Goal: Information Seeking & Learning: Find specific fact

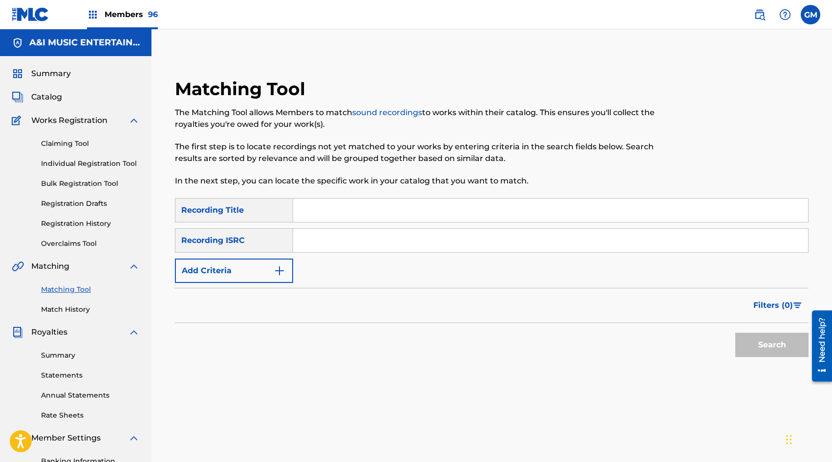
click at [129, 15] on span "Members 96" at bounding box center [130, 14] width 53 height 11
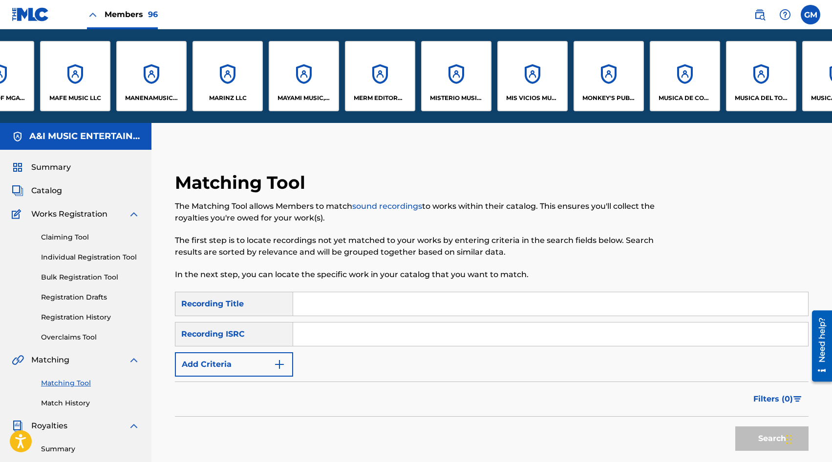
scroll to position [0, 4619]
click at [654, 79] on div "MUSICA DE COVE, LLC" at bounding box center [684, 76] width 70 height 70
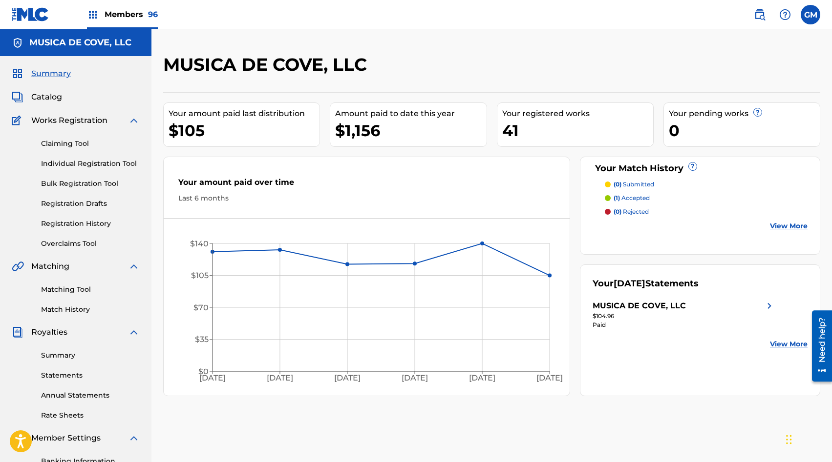
click at [73, 306] on link "Match History" at bounding box center [90, 310] width 99 height 10
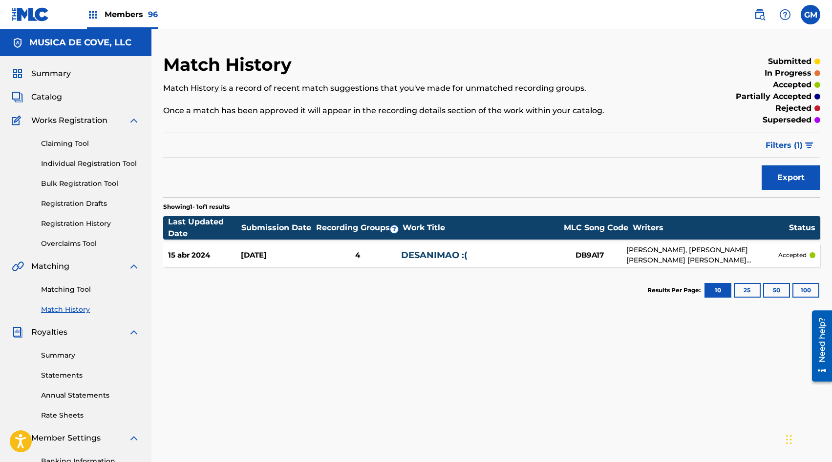
click at [47, 93] on span "Catalog" at bounding box center [46, 97] width 31 height 12
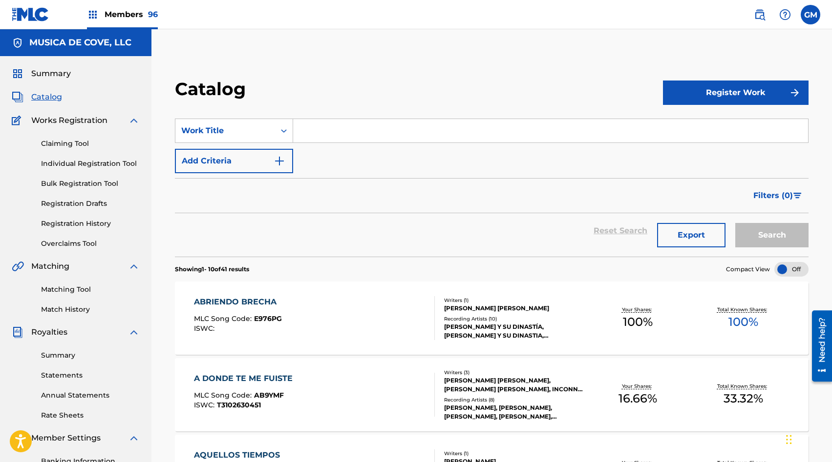
click at [349, 134] on input "Search Form" at bounding box center [550, 130] width 515 height 23
click at [746, 233] on button "Search" at bounding box center [771, 235] width 73 height 24
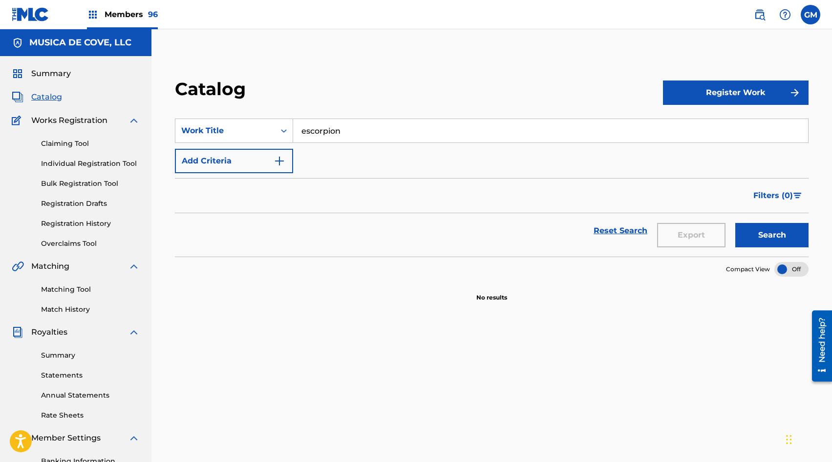
click at [368, 132] on input "escorpion" at bounding box center [550, 130] width 515 height 23
type input "escorp"
click at [748, 233] on button "Search" at bounding box center [771, 235] width 73 height 24
click at [378, 139] on input "escorp" at bounding box center [550, 130] width 515 height 23
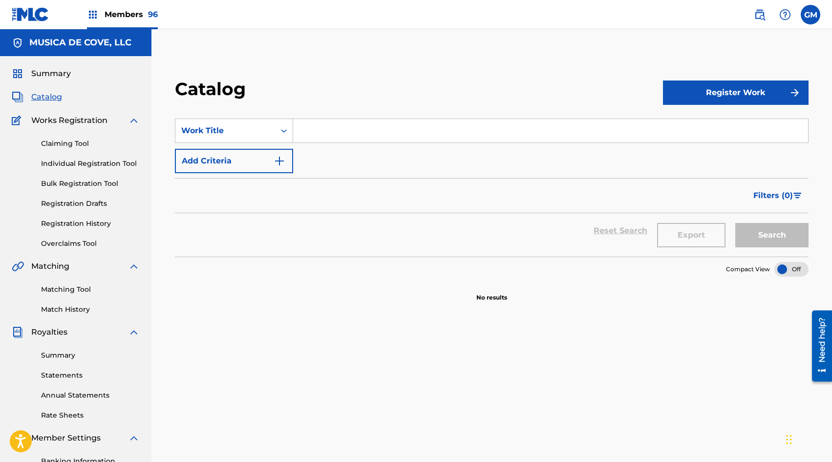
click at [760, 6] on link at bounding box center [760, 15] width 20 height 20
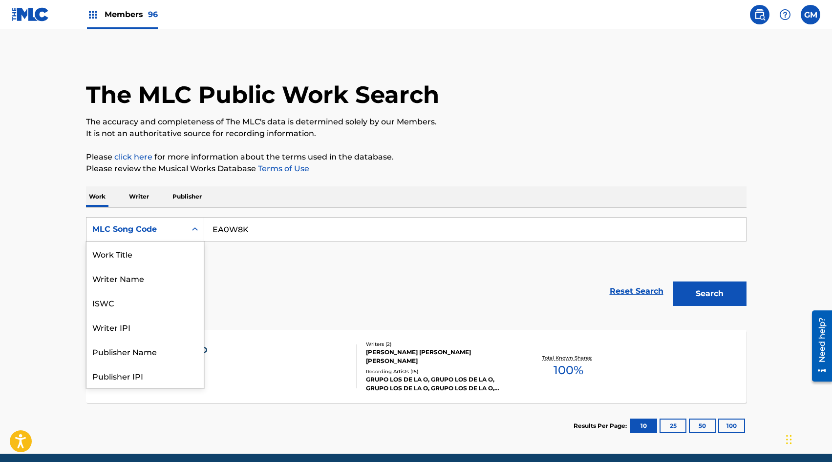
click at [182, 230] on div "MLC Song Code" at bounding box center [136, 229] width 100 height 19
click at [180, 251] on div "ISWC" at bounding box center [144, 254] width 117 height 24
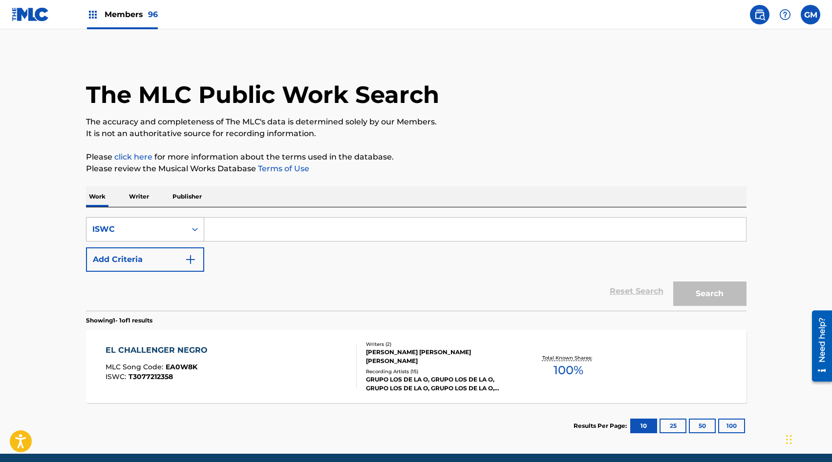
click at [173, 230] on div "ISWC" at bounding box center [136, 230] width 88 height 12
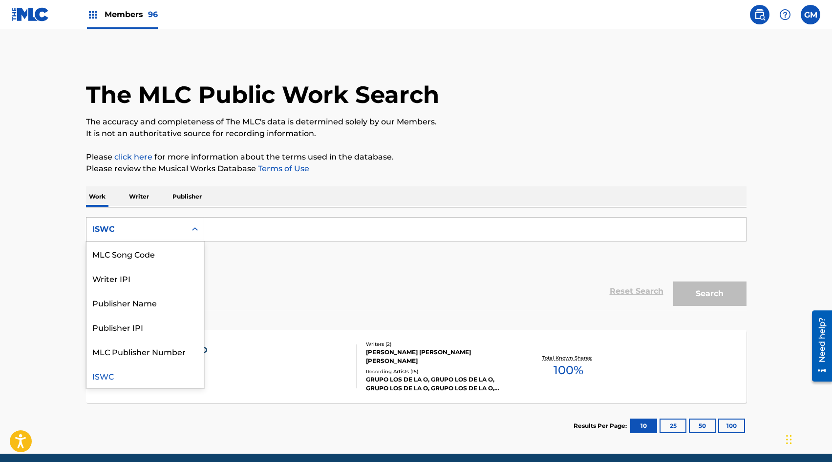
scroll to position [0, 0]
click at [156, 260] on div "Work Title" at bounding box center [144, 254] width 117 height 24
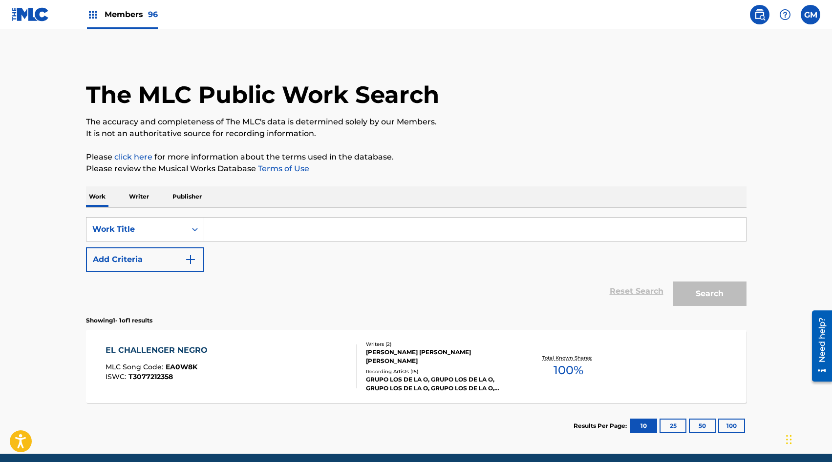
click at [239, 232] on input "Search Form" at bounding box center [475, 229] width 542 height 23
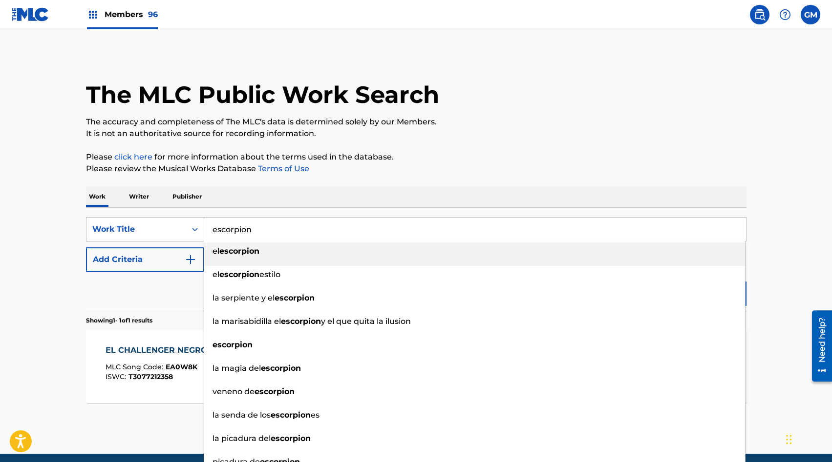
type input "escorpion"
click at [143, 257] on button "Add Criteria" at bounding box center [145, 260] width 118 height 24
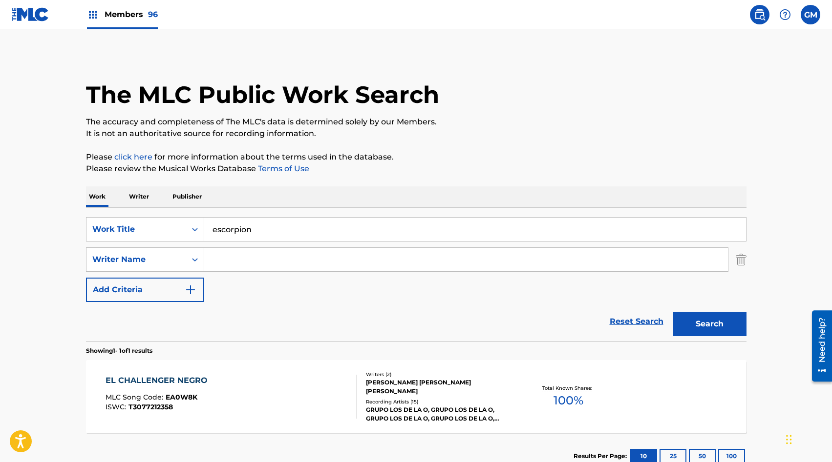
click at [224, 261] on input "Search Form" at bounding box center [465, 259] width 523 height 23
type input "[PERSON_NAME] [PERSON_NAME]"
click at [701, 323] on button "Search" at bounding box center [709, 324] width 73 height 24
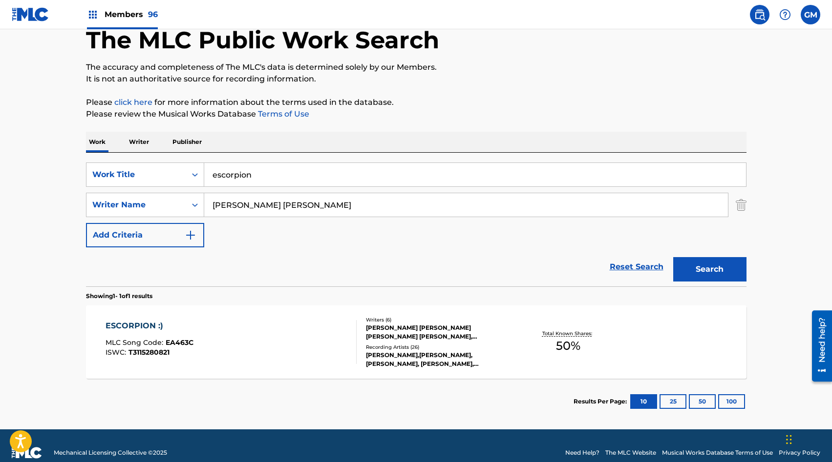
scroll to position [69, 0]
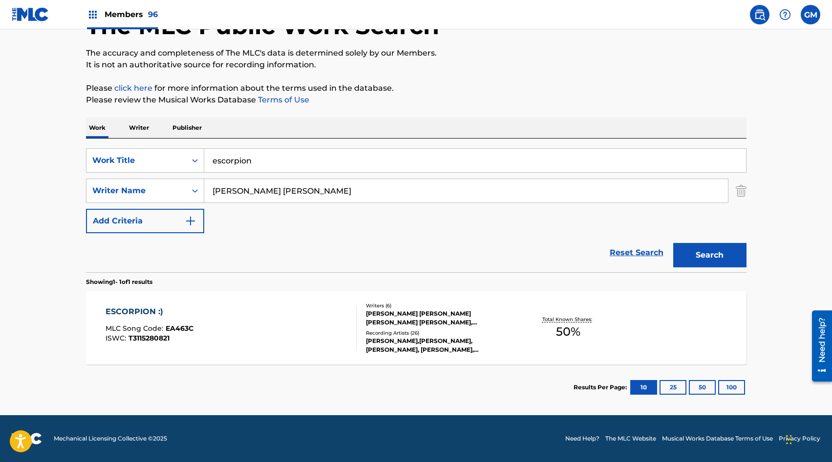
click at [358, 341] on div "Writers ( 6 ) [PERSON_NAME] [PERSON_NAME] [PERSON_NAME] [PERSON_NAME], [PERSON_…" at bounding box center [434, 328] width 157 height 52
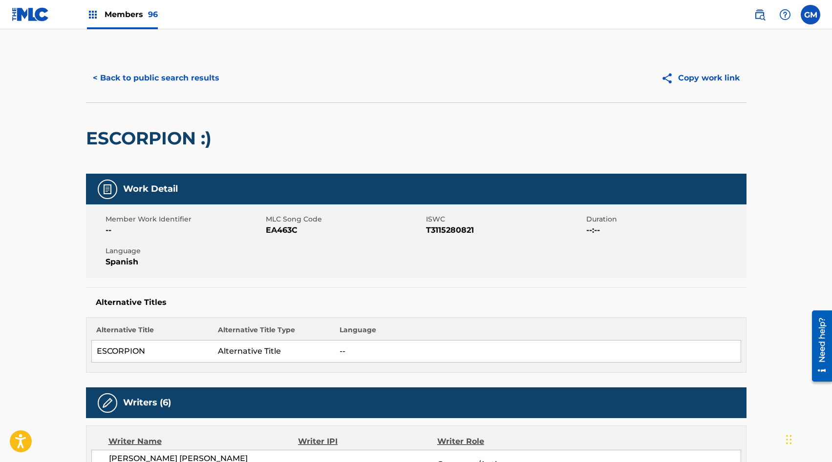
click at [136, 23] on div "Members 96" at bounding box center [122, 14] width 71 height 29
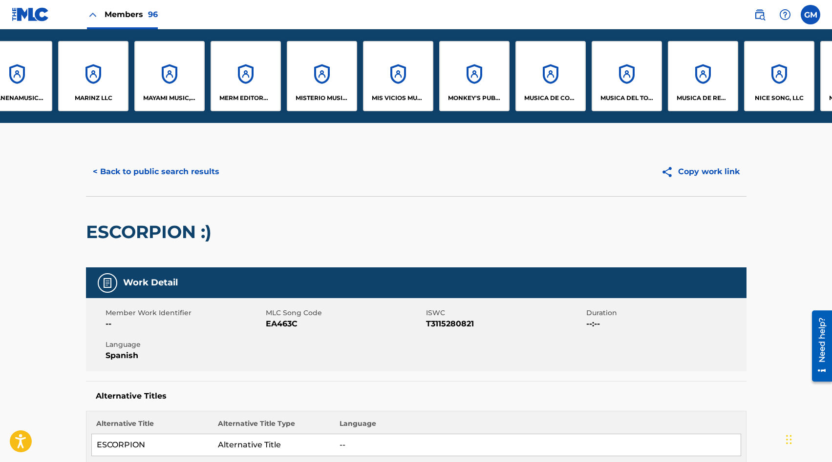
scroll to position [0, 4754]
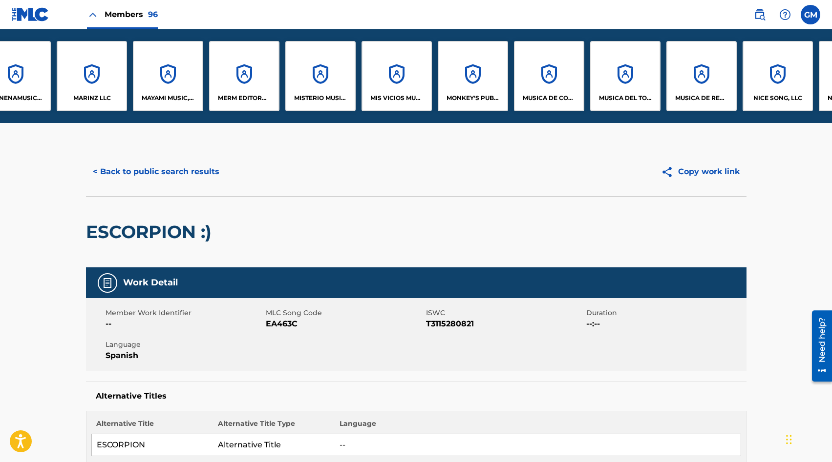
click at [526, 71] on div "MUSICA DE COVE, LLC" at bounding box center [549, 76] width 70 height 70
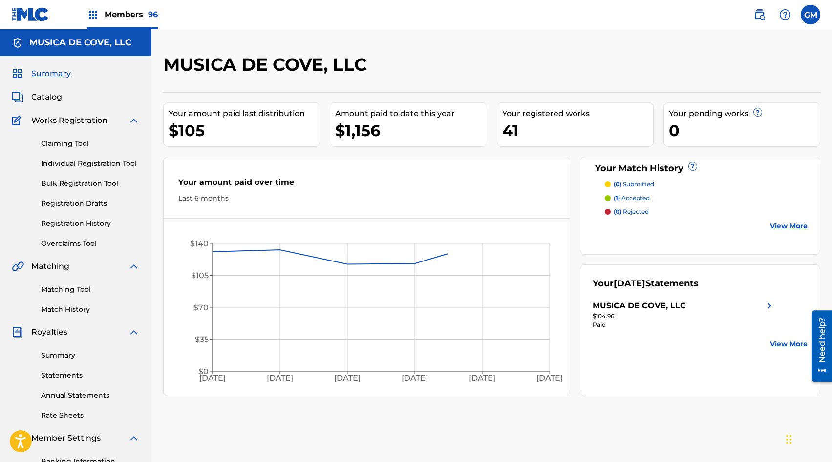
click at [63, 96] on div "Catalog" at bounding box center [76, 97] width 128 height 12
click at [60, 96] on span "Catalog" at bounding box center [46, 97] width 31 height 12
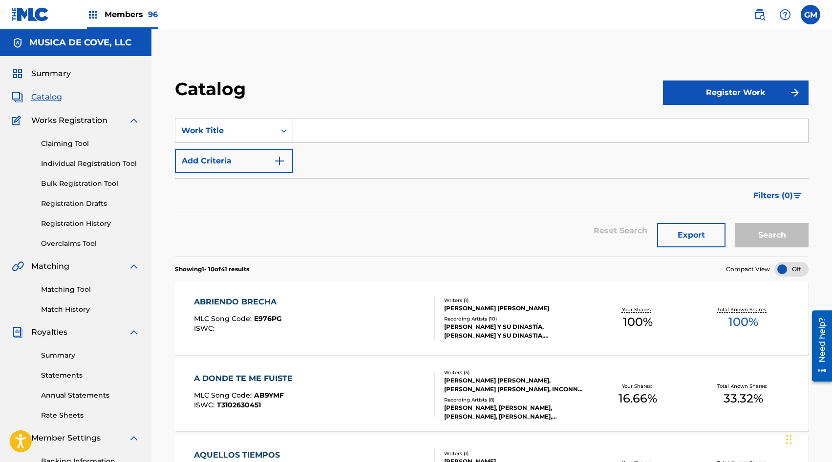
click at [318, 142] on input "Search Form" at bounding box center [550, 130] width 515 height 23
click at [336, 131] on input "escorpioj :)" at bounding box center [550, 130] width 515 height 23
click at [769, 236] on button "Search" at bounding box center [771, 235] width 73 height 24
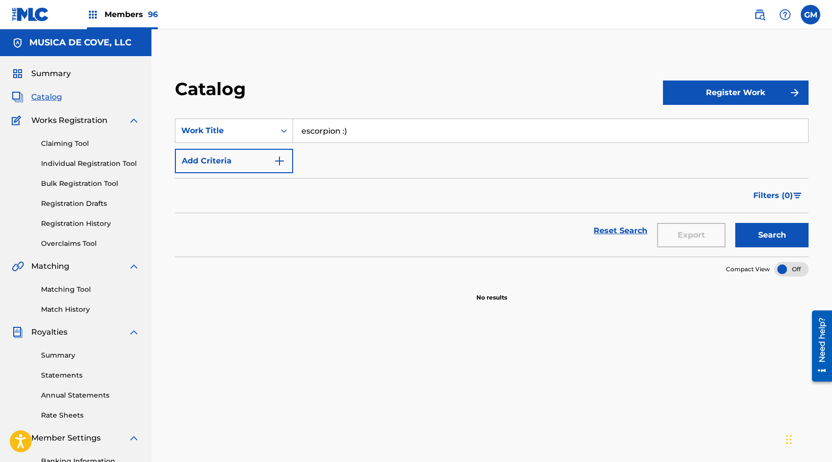
click at [360, 137] on input "escorpion :)" at bounding box center [550, 130] width 515 height 23
click at [764, 238] on button "Search" at bounding box center [771, 235] width 73 height 24
click at [310, 131] on input "escorpion" at bounding box center [550, 130] width 515 height 23
type input "ecorpion"
click at [791, 238] on button "Search" at bounding box center [771, 235] width 73 height 24
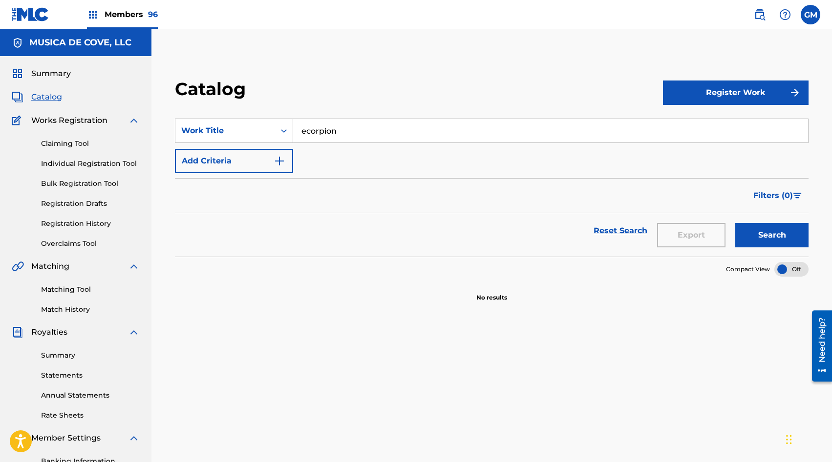
click at [313, 133] on input "ecorpion" at bounding box center [550, 130] width 515 height 23
click at [51, 97] on span "Catalog" at bounding box center [46, 97] width 31 height 12
click at [236, 151] on button "Add Criteria" at bounding box center [234, 161] width 118 height 24
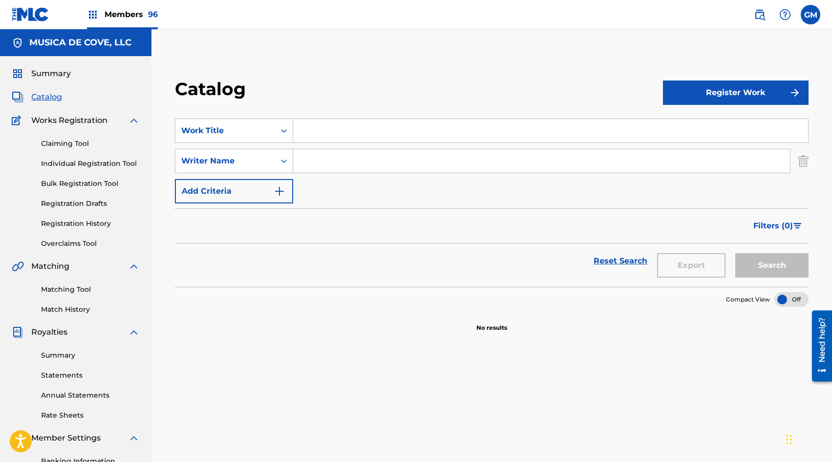
click at [315, 157] on input "Search Form" at bounding box center [541, 160] width 497 height 23
type input "[PERSON_NAME] [PERSON_NAME]"
click at [765, 266] on button "Search" at bounding box center [771, 265] width 73 height 24
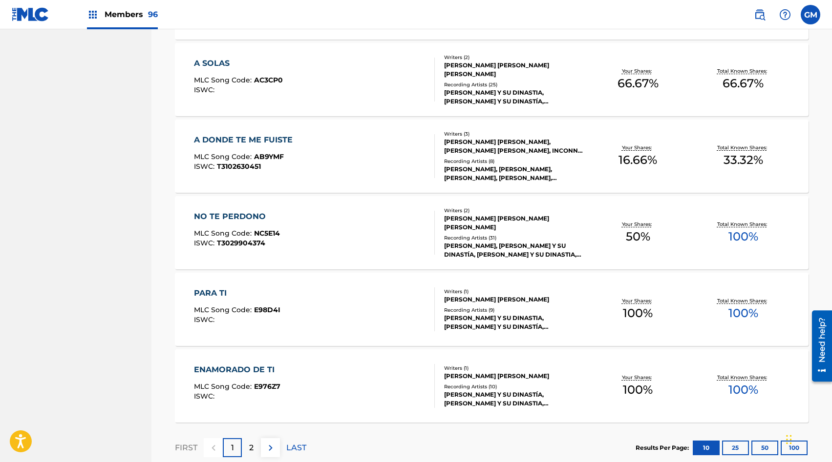
scroll to position [710, 0]
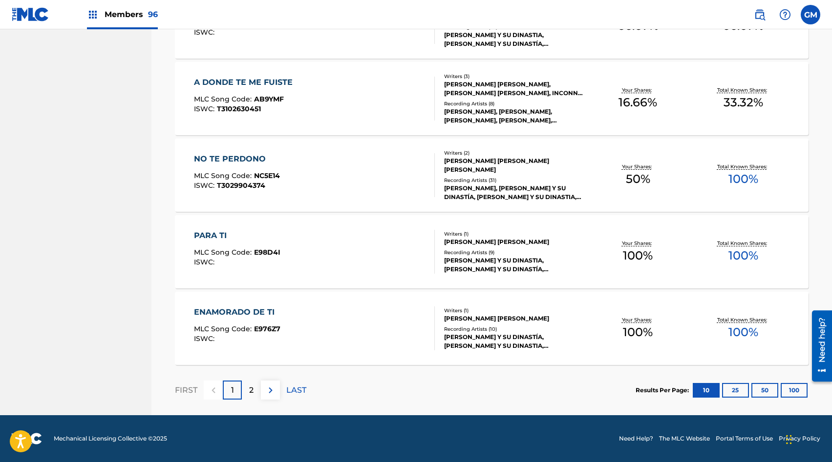
click at [271, 387] on img at bounding box center [271, 391] width 12 height 12
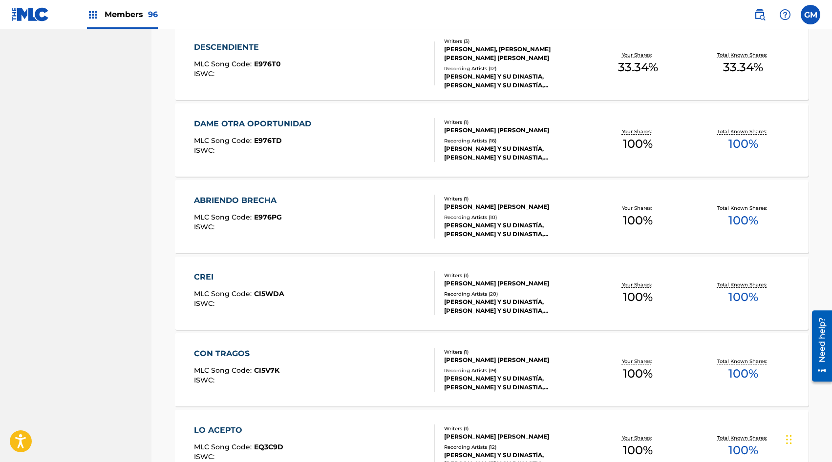
scroll to position [0, 0]
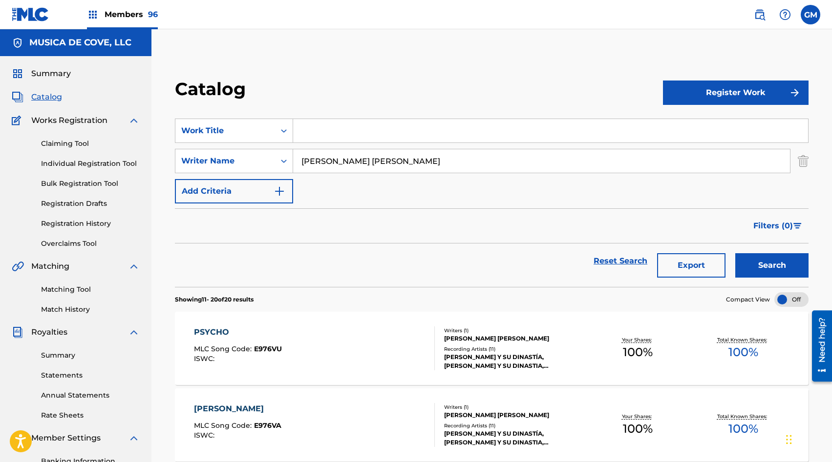
click at [760, 16] on img at bounding box center [759, 15] width 12 height 12
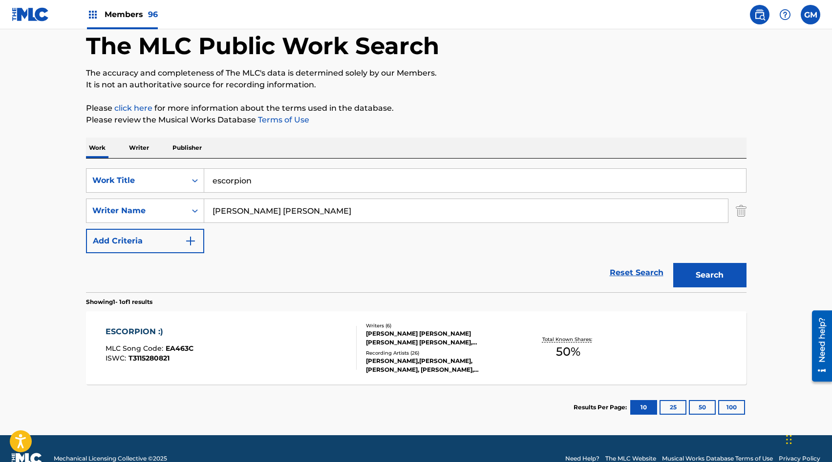
scroll to position [51, 0]
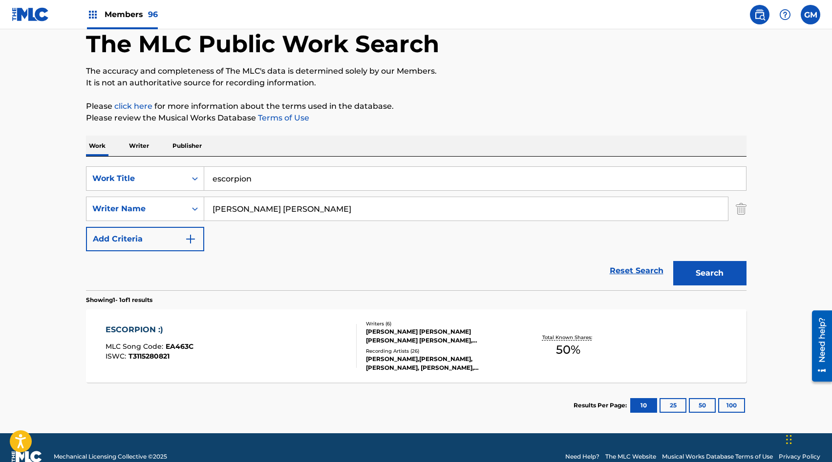
click at [255, 342] on div "ESCORPION :) MLC Song Code : EA463C ISWC : T3115280821" at bounding box center [230, 346] width 251 height 44
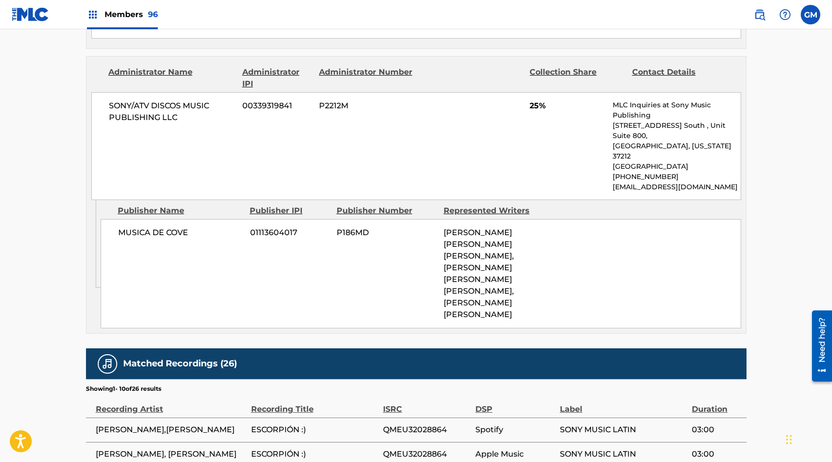
scroll to position [725, 0]
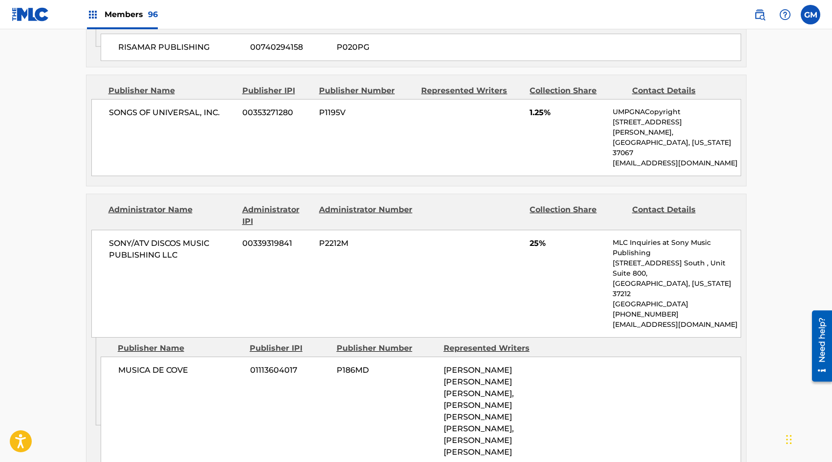
click at [346, 365] on span "P186MD" at bounding box center [386, 371] width 100 height 12
copy span "P186MD"
click at [0, 319] on main "< Back to public search results Copy work link ESCORPION :) Work Detail Member …" at bounding box center [416, 77] width 832 height 1546
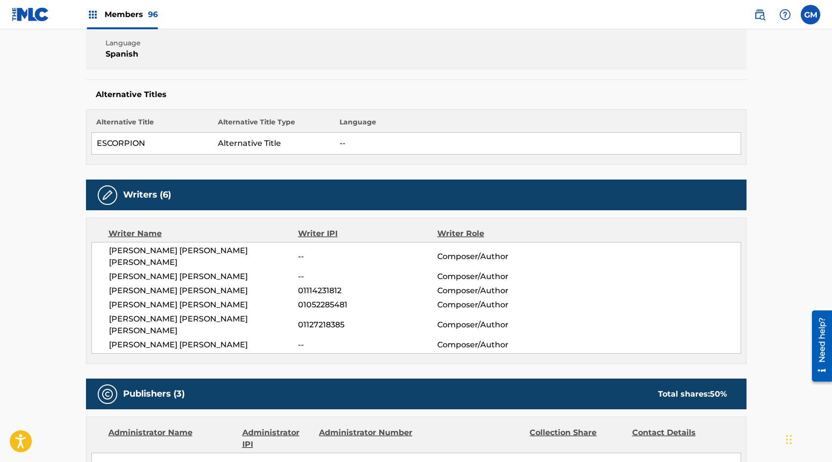
scroll to position [0, 0]
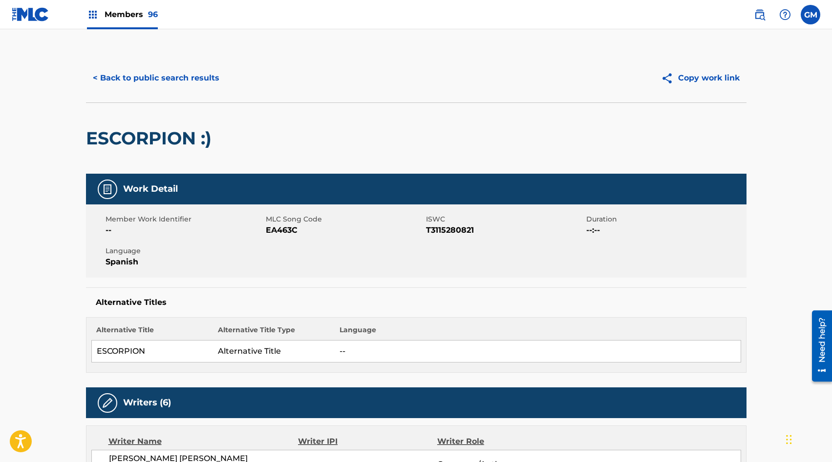
scroll to position [13, 0]
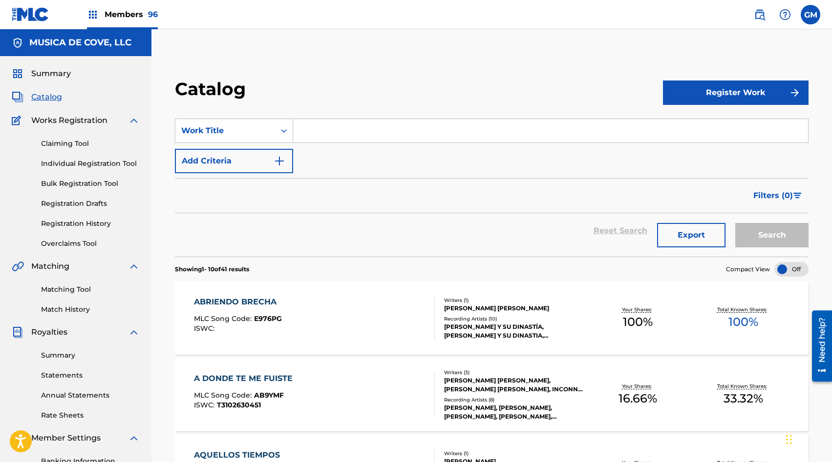
click at [51, 76] on span "Summary" at bounding box center [51, 74] width 40 height 12
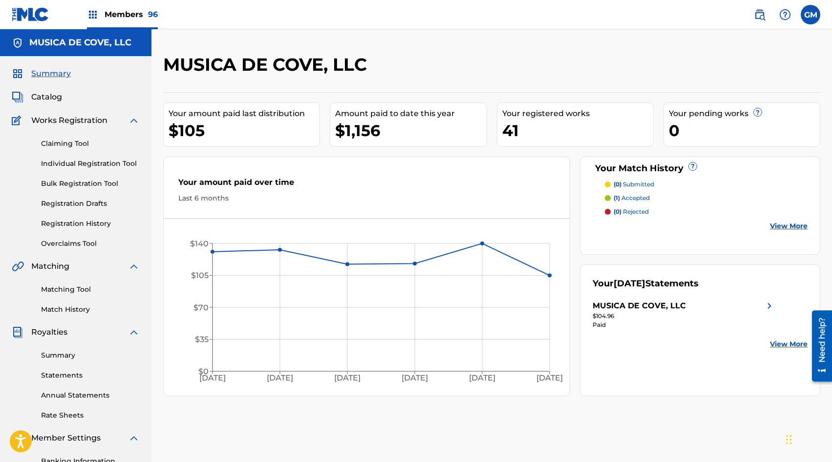
click at [72, 307] on link "Match History" at bounding box center [90, 310] width 99 height 10
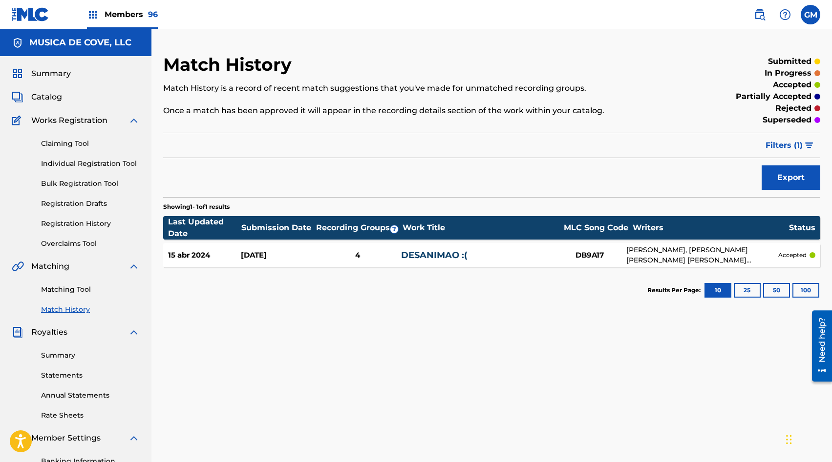
click at [357, 261] on div "15 abr 2024 [DATE] 4 DESANIMAO :( DB9A17 [PERSON_NAME], [PERSON_NAME] [PERSON_N…" at bounding box center [491, 255] width 657 height 24
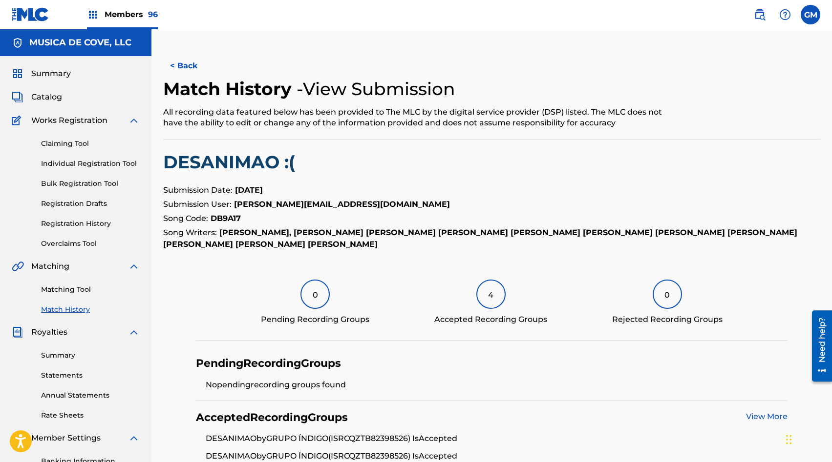
click at [46, 94] on span "Catalog" at bounding box center [46, 97] width 31 height 12
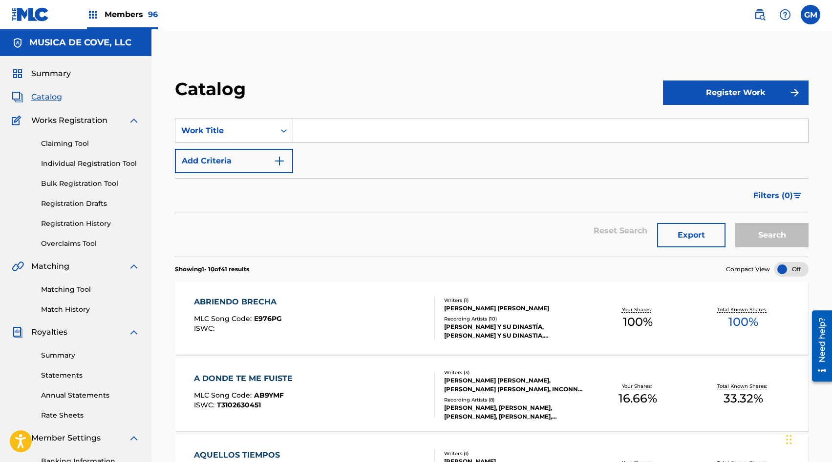
click at [324, 324] on div "ABRIENDO BRECHA MLC Song Code : E976PG ISWC :" at bounding box center [314, 318] width 241 height 44
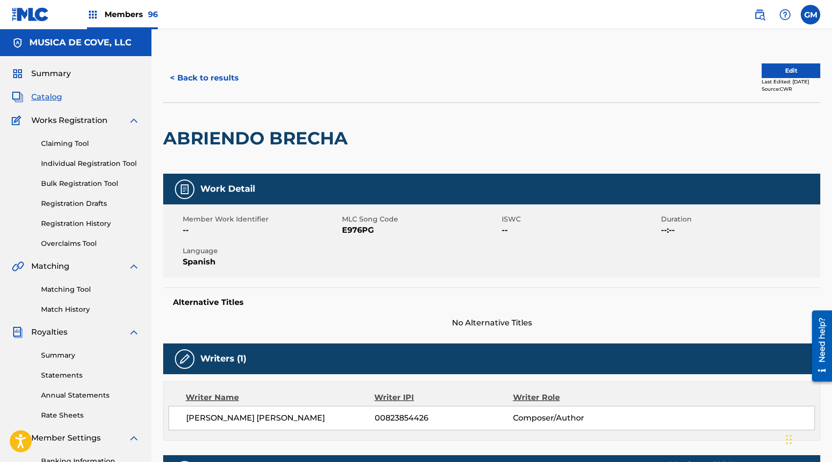
click at [191, 84] on button "< Back to results" at bounding box center [204, 78] width 83 height 24
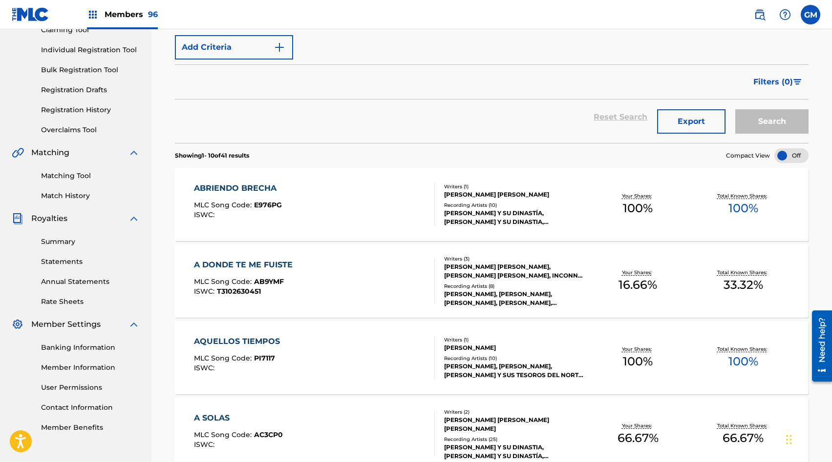
scroll to position [138, 0]
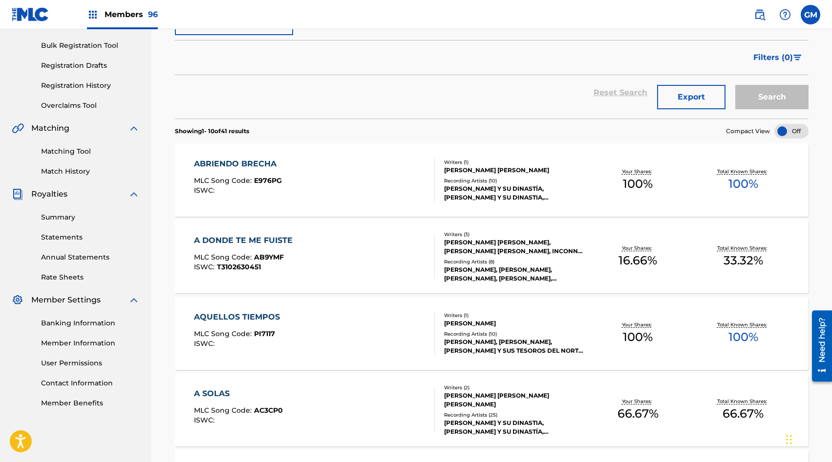
click at [272, 276] on div "A DONDE TE ME FUISTE MLC Song Code : AB9YMF ISWC : T3102630451" at bounding box center [246, 257] width 104 height 44
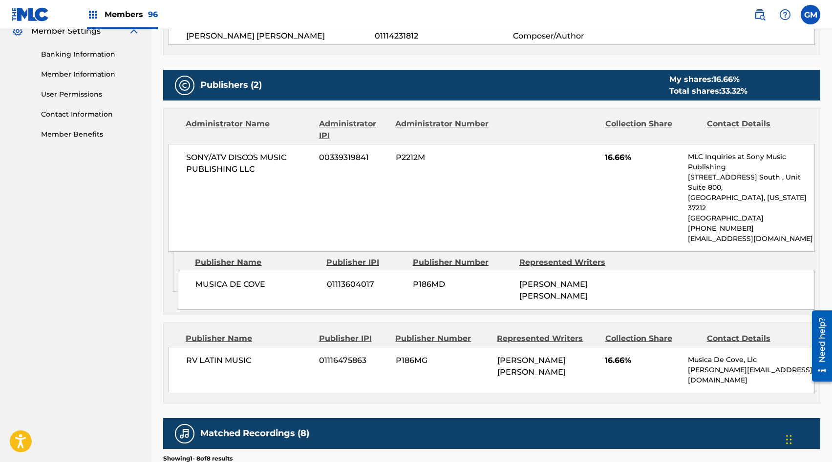
scroll to position [409, 0]
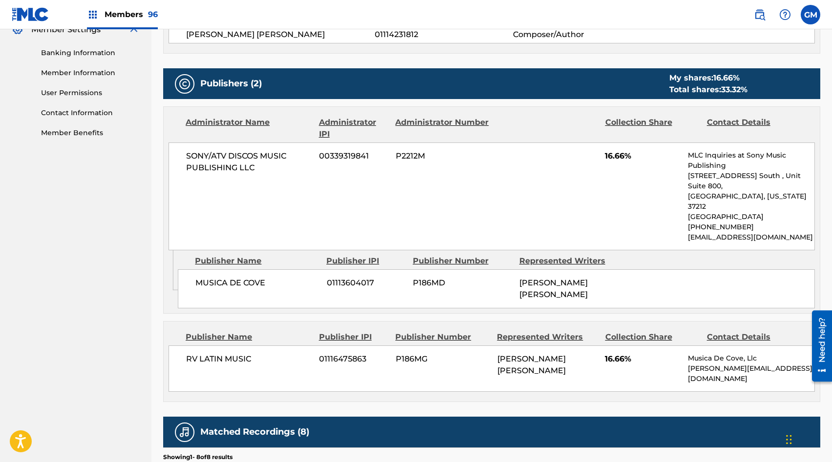
click at [0, 228] on nav "MUSICA DE COVE, LLC Summary Catalog Works Registration Claiming Tool Individual…" at bounding box center [75, 171] width 151 height 1101
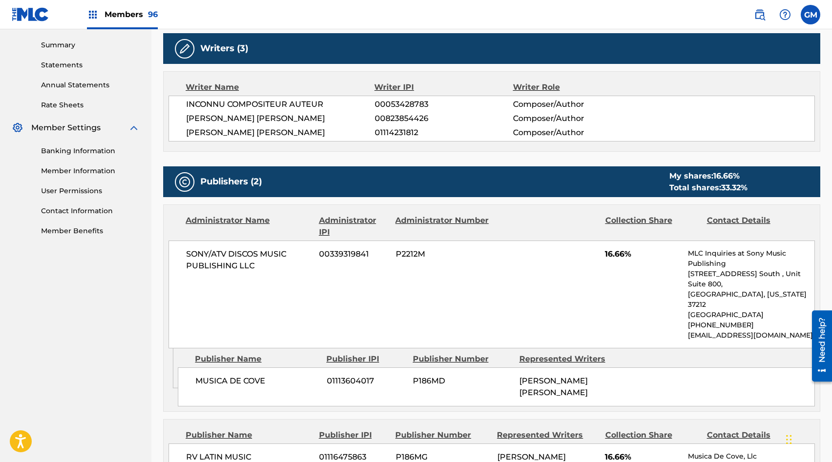
scroll to position [0, 0]
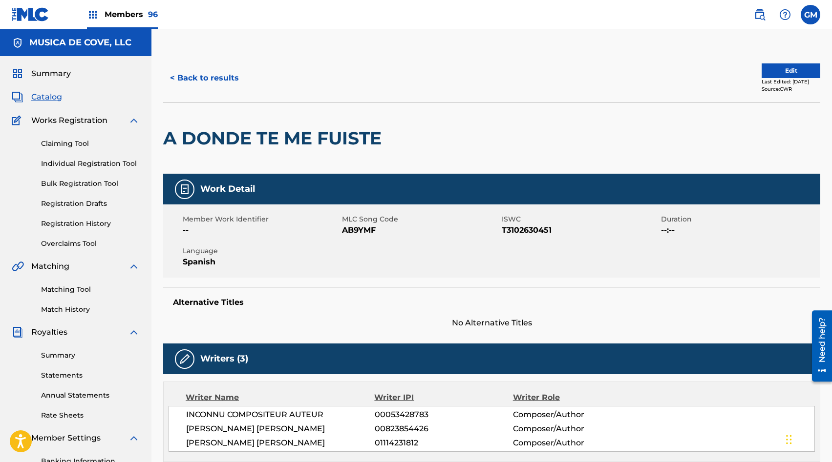
click at [204, 70] on button "< Back to results" at bounding box center [204, 78] width 83 height 24
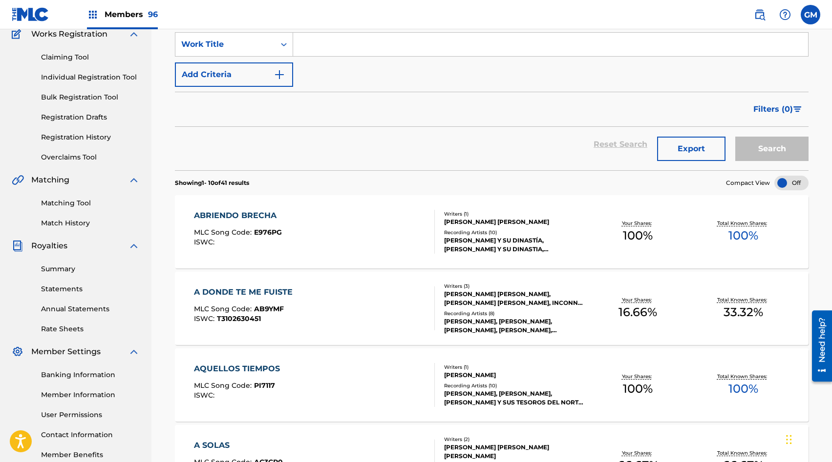
scroll to position [74, 0]
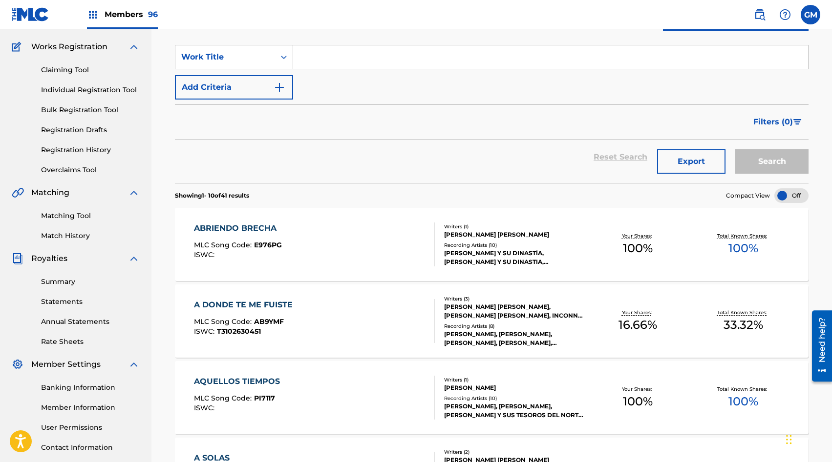
click at [206, 84] on button "Add Criteria" at bounding box center [234, 87] width 118 height 24
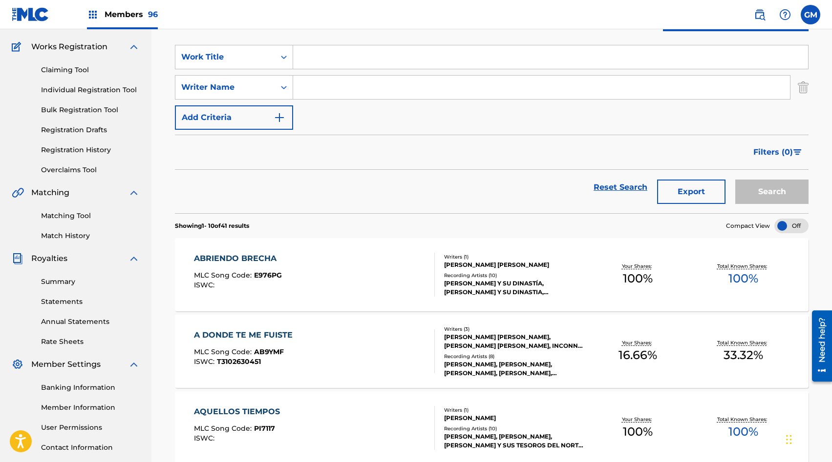
click at [206, 84] on div "Writer Name" at bounding box center [225, 88] width 88 height 12
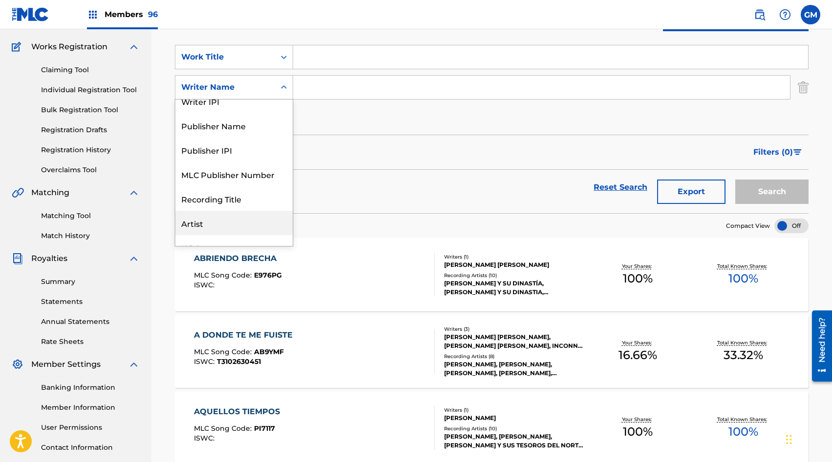
scroll to position [0, 0]
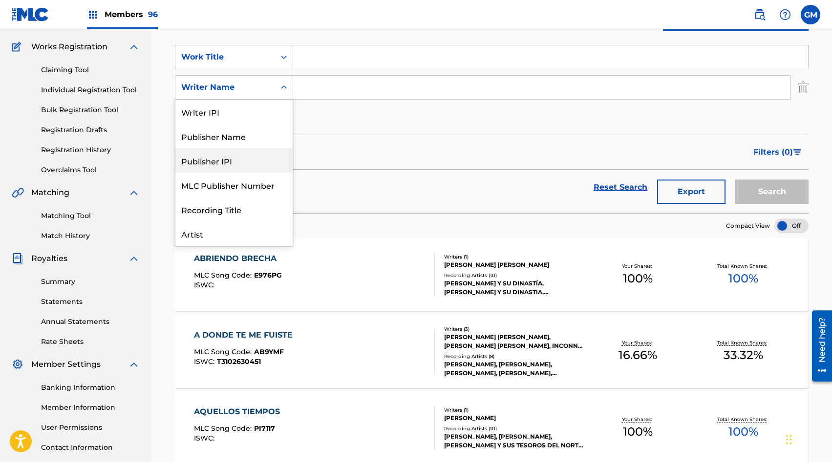
click at [391, 150] on div "Filters ( 0 )" at bounding box center [491, 152] width 633 height 35
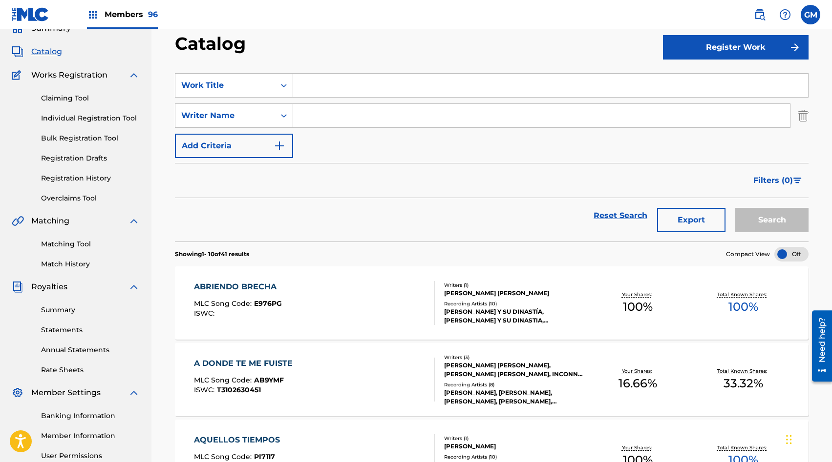
scroll to position [36, 0]
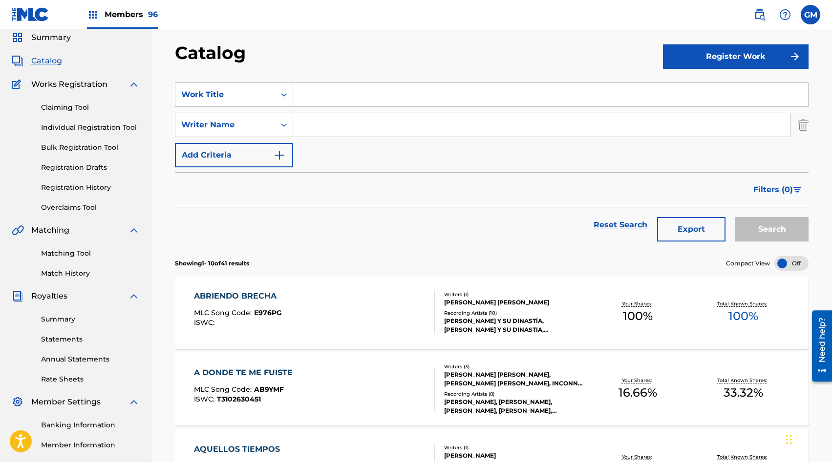
click at [311, 92] on input "Search Form" at bounding box center [550, 94] width 515 height 23
type input "escorpion"
click at [754, 219] on button "Search" at bounding box center [771, 229] width 73 height 24
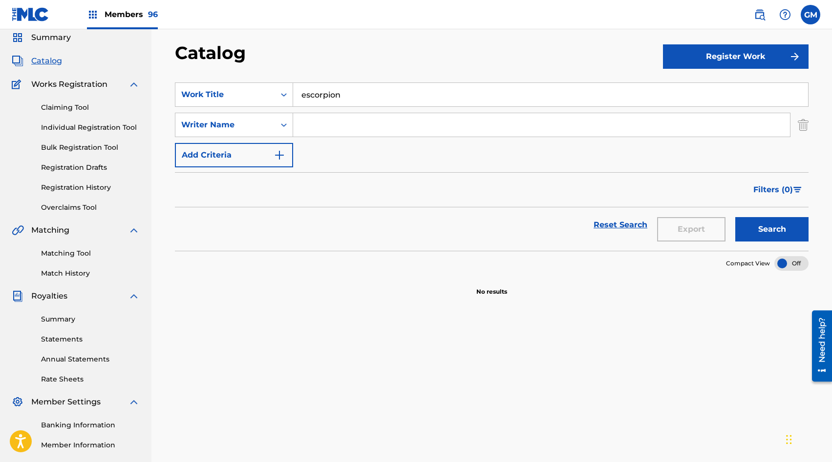
click at [361, 90] on input "escorpion" at bounding box center [550, 94] width 515 height 23
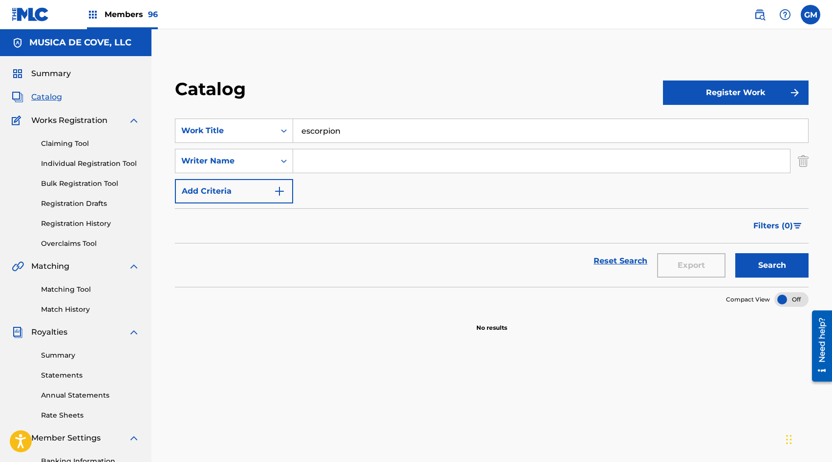
click at [81, 293] on link "Matching Tool" at bounding box center [90, 290] width 99 height 10
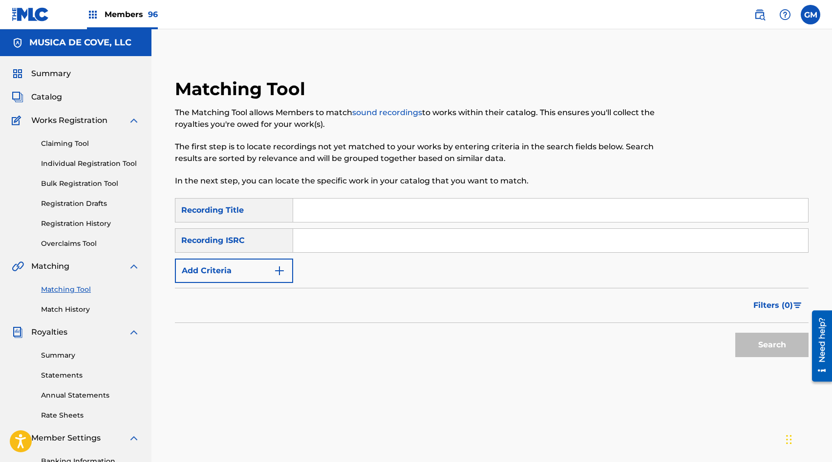
click at [323, 211] on input "Search Form" at bounding box center [550, 210] width 515 height 23
type input "escorpion"
click at [263, 271] on button "Add Criteria" at bounding box center [234, 271] width 118 height 24
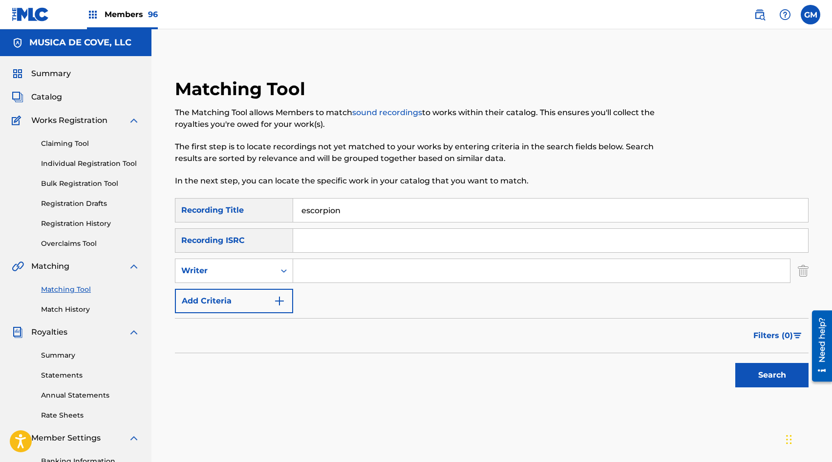
click at [263, 271] on div "Writer" at bounding box center [225, 271] width 88 height 12
click at [261, 288] on div "Recording Artist" at bounding box center [233, 295] width 117 height 24
click at [353, 273] on input "Search Form" at bounding box center [541, 270] width 497 height 23
click at [765, 368] on button "Search" at bounding box center [771, 375] width 73 height 24
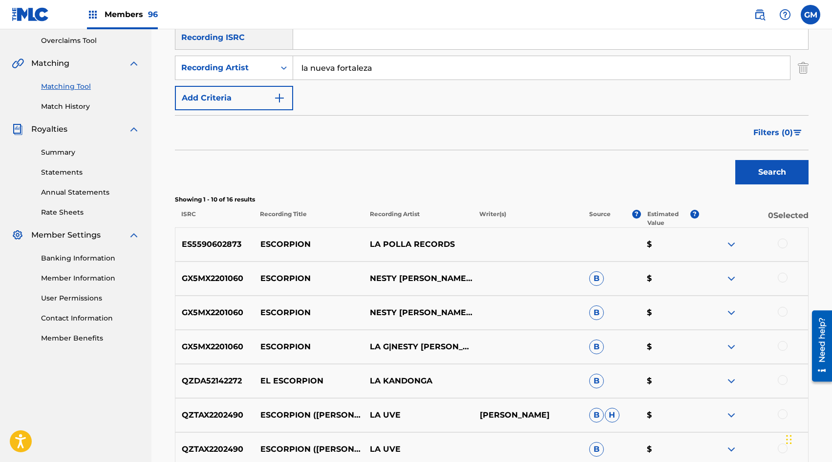
scroll to position [62, 0]
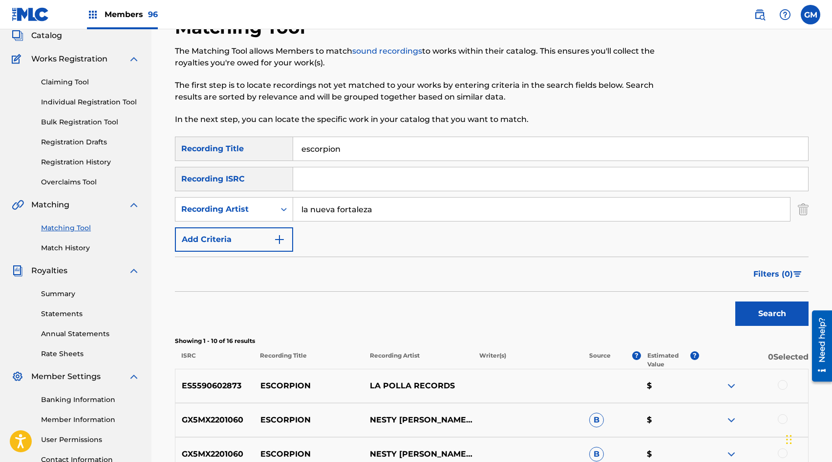
click at [331, 211] on input "la nueva fortaleza" at bounding box center [541, 209] width 497 height 23
click at [776, 309] on button "Search" at bounding box center [771, 314] width 73 height 24
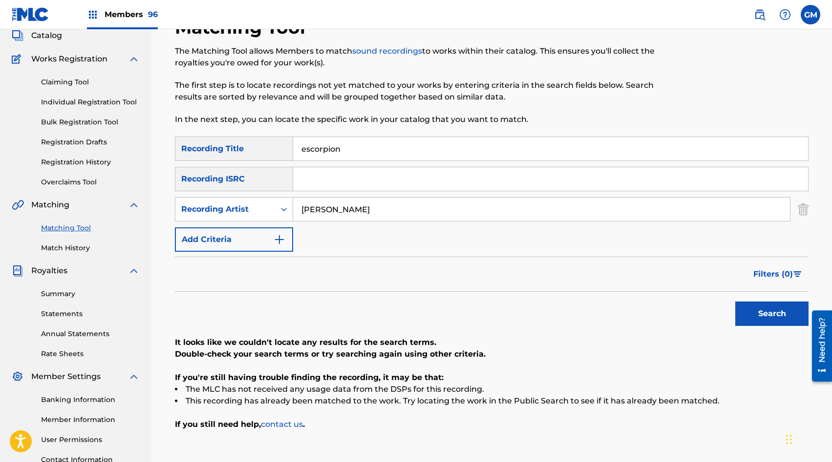
click at [377, 214] on input "[PERSON_NAME]" at bounding box center [541, 209] width 497 height 23
type input "[PERSON_NAME]"
click at [767, 338] on p "It looks like we couldn't locate any results for the search terms." at bounding box center [491, 343] width 633 height 12
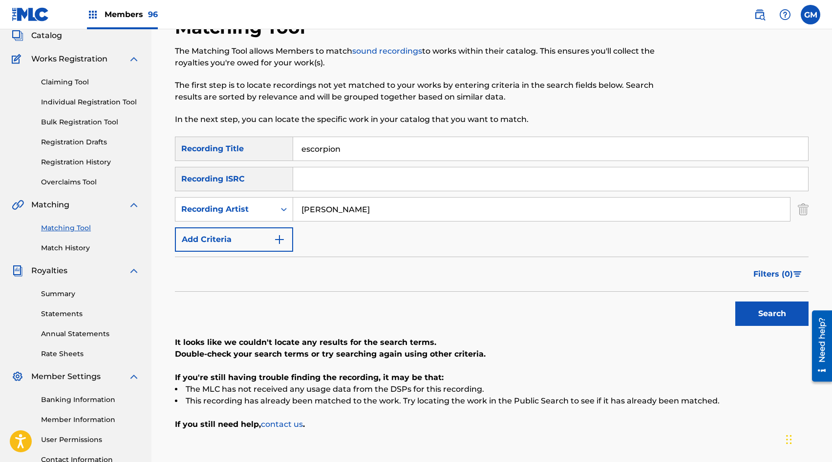
click at [770, 321] on button "Search" at bounding box center [771, 314] width 73 height 24
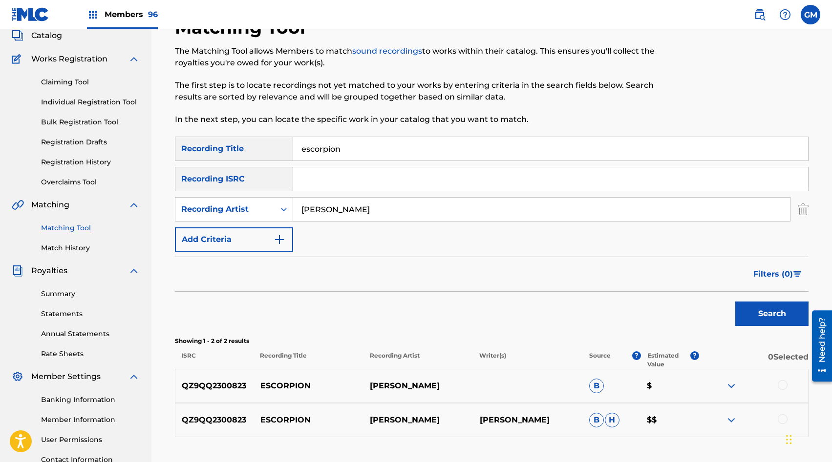
click at [782, 384] on div at bounding box center [782, 385] width 10 height 10
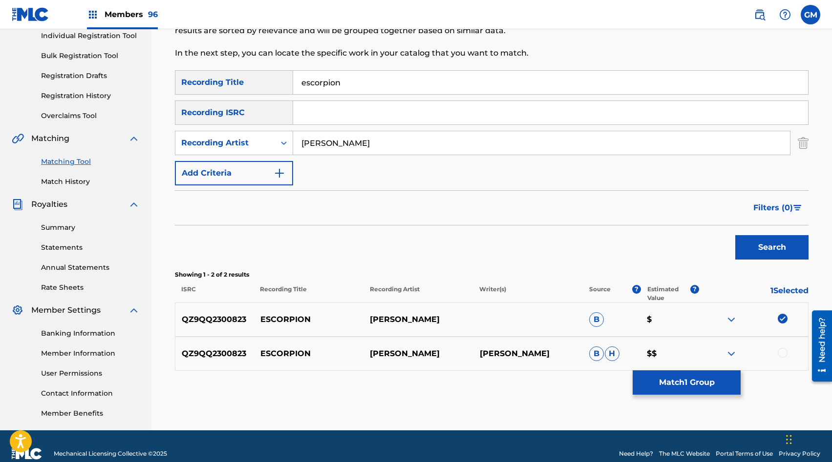
scroll to position [131, 0]
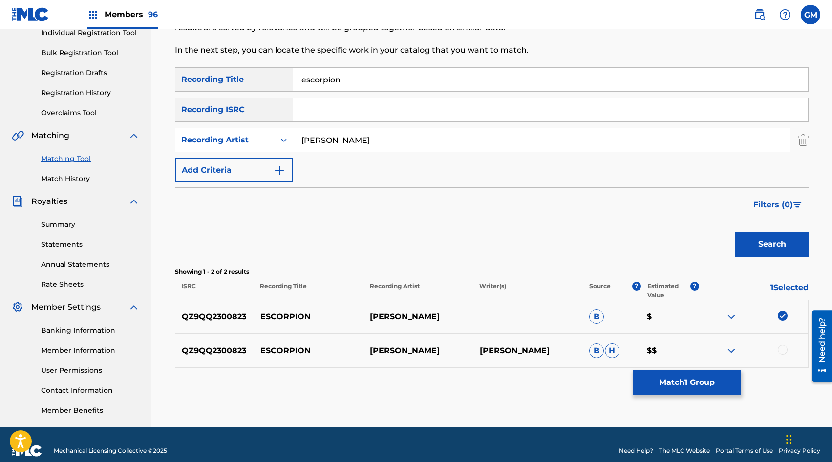
click at [779, 350] on div at bounding box center [782, 350] width 10 height 10
click at [712, 378] on button "Match 2 Groups" at bounding box center [686, 383] width 108 height 24
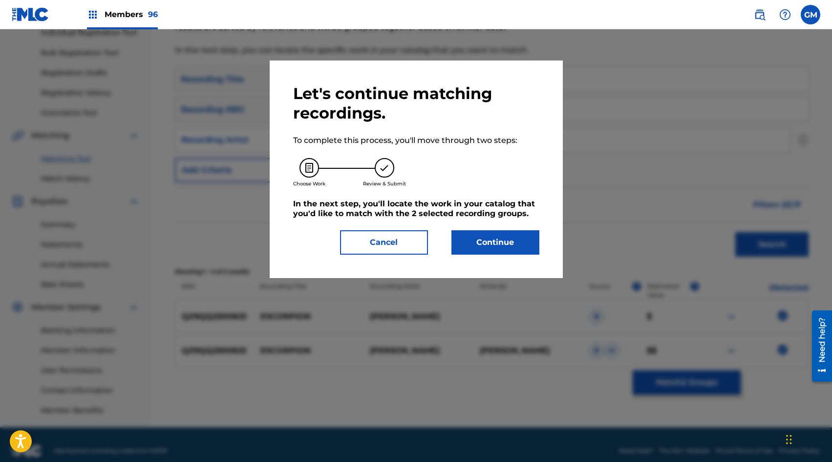
click at [470, 241] on button "Continue" at bounding box center [495, 242] width 88 height 24
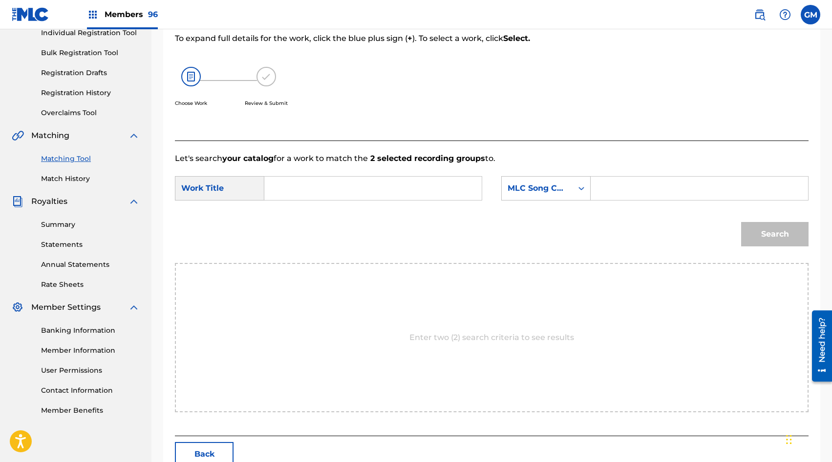
click at [326, 194] on input "Search Form" at bounding box center [372, 188] width 201 height 23
type input "escorpion"
click at [334, 205] on div "SearchWithCriteriae4f38fdc-5b0b-441e-8dcb-ad3de7ef524d Work Title escorpion Sea…" at bounding box center [491, 191] width 633 height 30
click at [625, 188] on input "Search Form" at bounding box center [699, 188] width 201 height 23
type input "e"
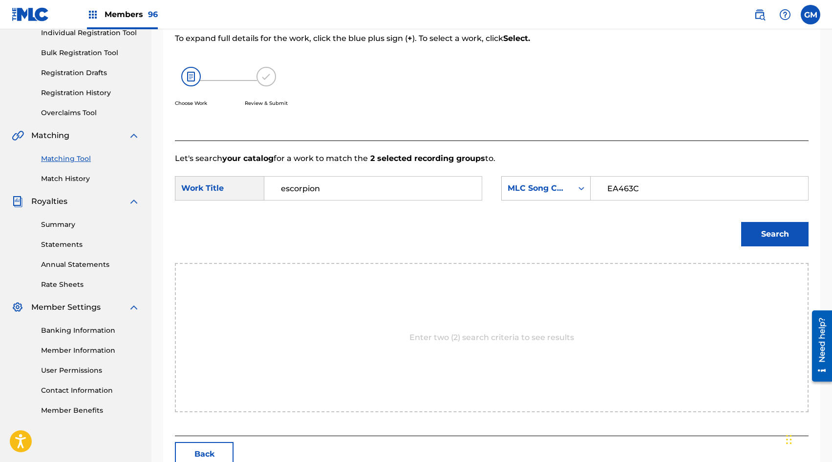
type input "EA463C"
click at [771, 229] on button "Search" at bounding box center [774, 234] width 67 height 24
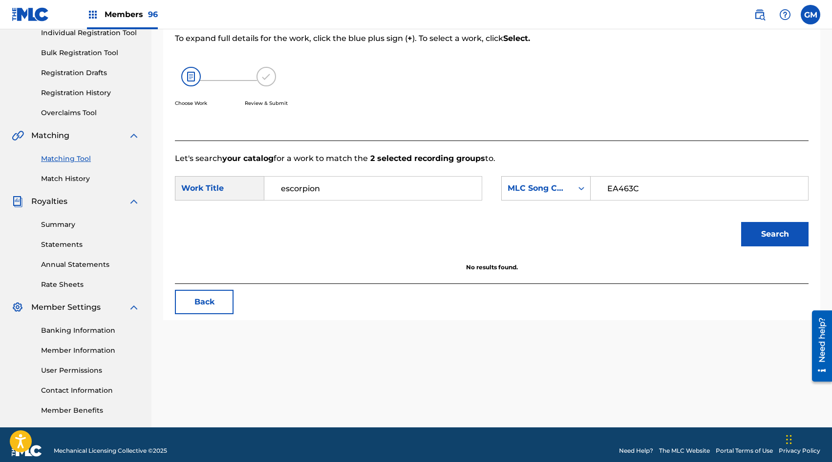
click at [803, 237] on button "Search" at bounding box center [774, 234] width 67 height 24
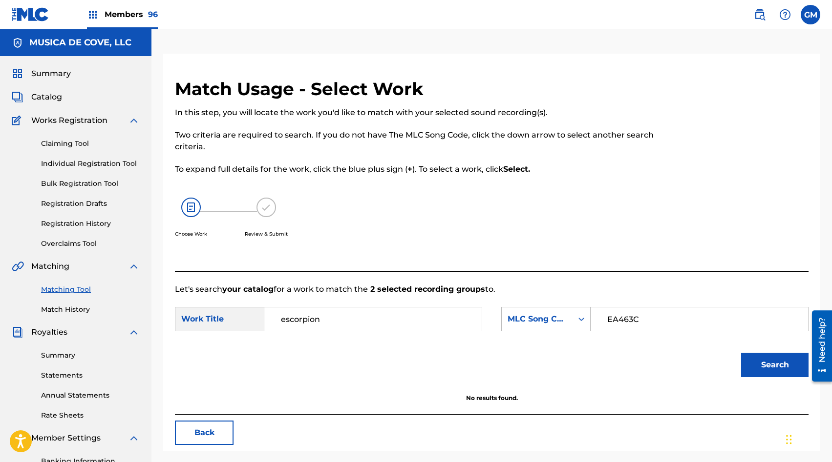
click at [47, 87] on div "Summary Catalog Works Registration Claiming Tool Individual Registration Tool B…" at bounding box center [75, 307] width 151 height 502
click at [48, 99] on span "Catalog" at bounding box center [46, 97] width 31 height 12
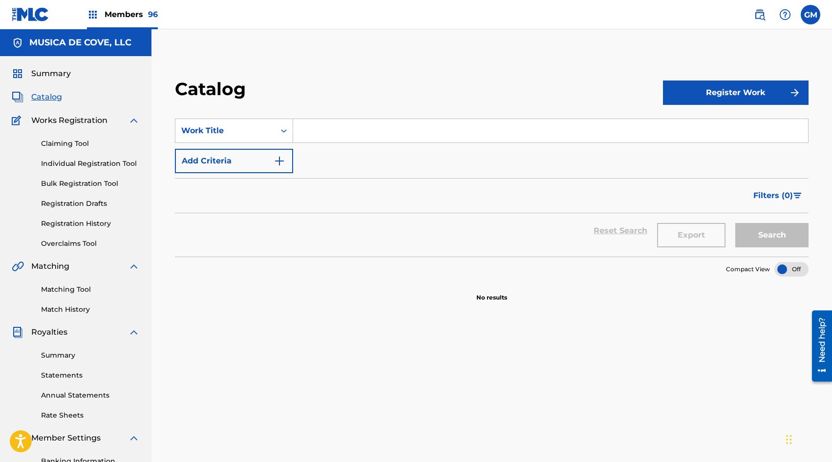
click at [114, 6] on div "Members 96" at bounding box center [122, 14] width 71 height 29
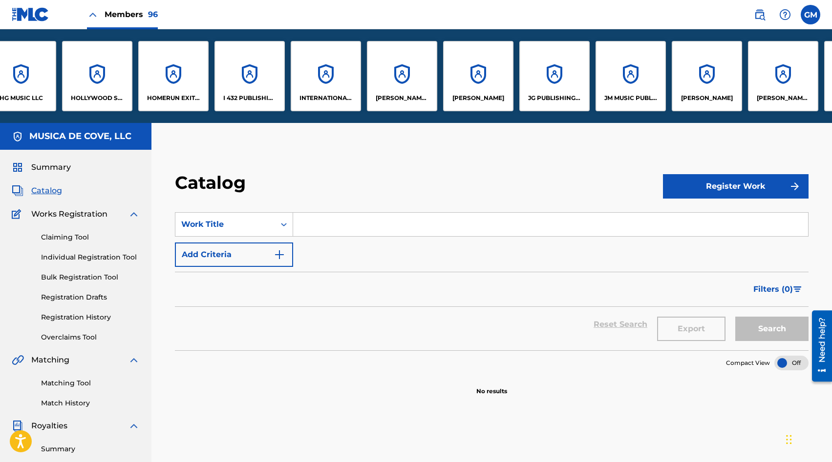
scroll to position [0, 3378]
click at [491, 81] on div "JG PUBLISHING INC" at bounding box center [478, 76] width 70 height 70
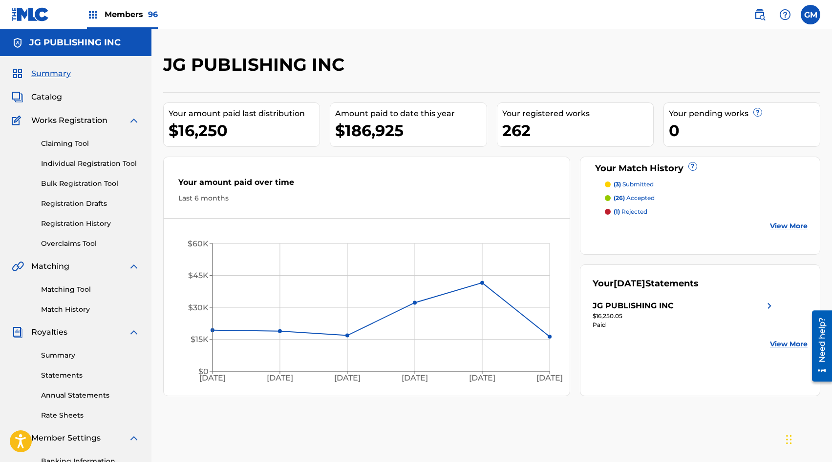
click at [58, 100] on span "Catalog" at bounding box center [46, 97] width 31 height 12
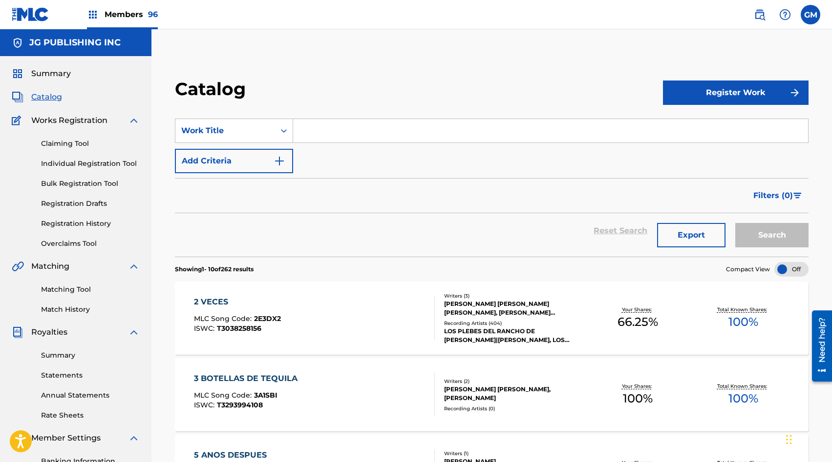
click at [356, 131] on input "Search Form" at bounding box center [550, 130] width 515 height 23
type input "AGUARDIENTE"
click at [779, 229] on button "Search" at bounding box center [771, 235] width 73 height 24
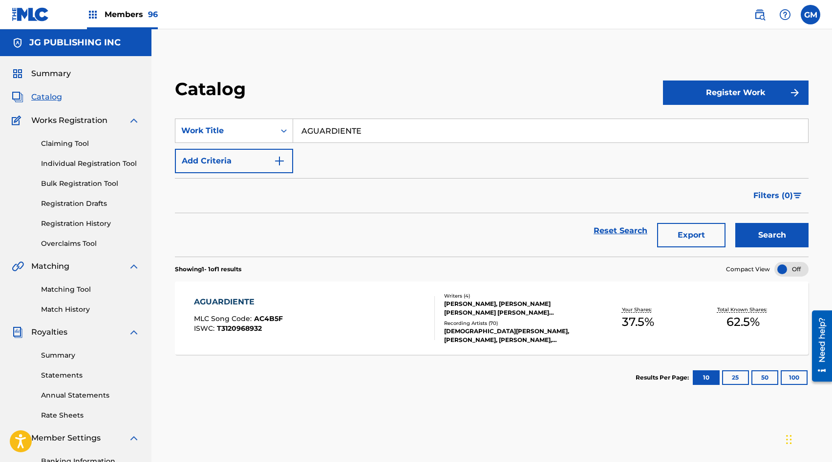
click at [367, 303] on div "AGUARDIENTE MLC Song Code : AC4B5F ISWC : T3120968932" at bounding box center [314, 318] width 241 height 44
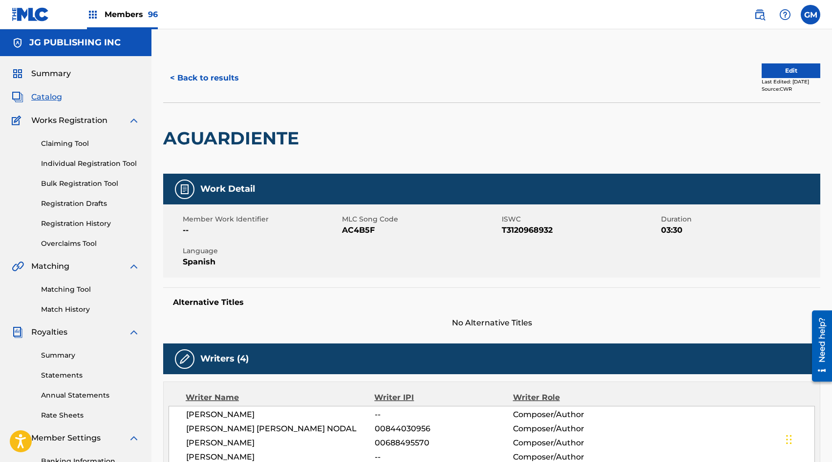
click at [358, 230] on span "AC4B5F" at bounding box center [420, 231] width 157 height 12
copy span "AC4B5F"
